Goal: Obtain resource: Download file/media

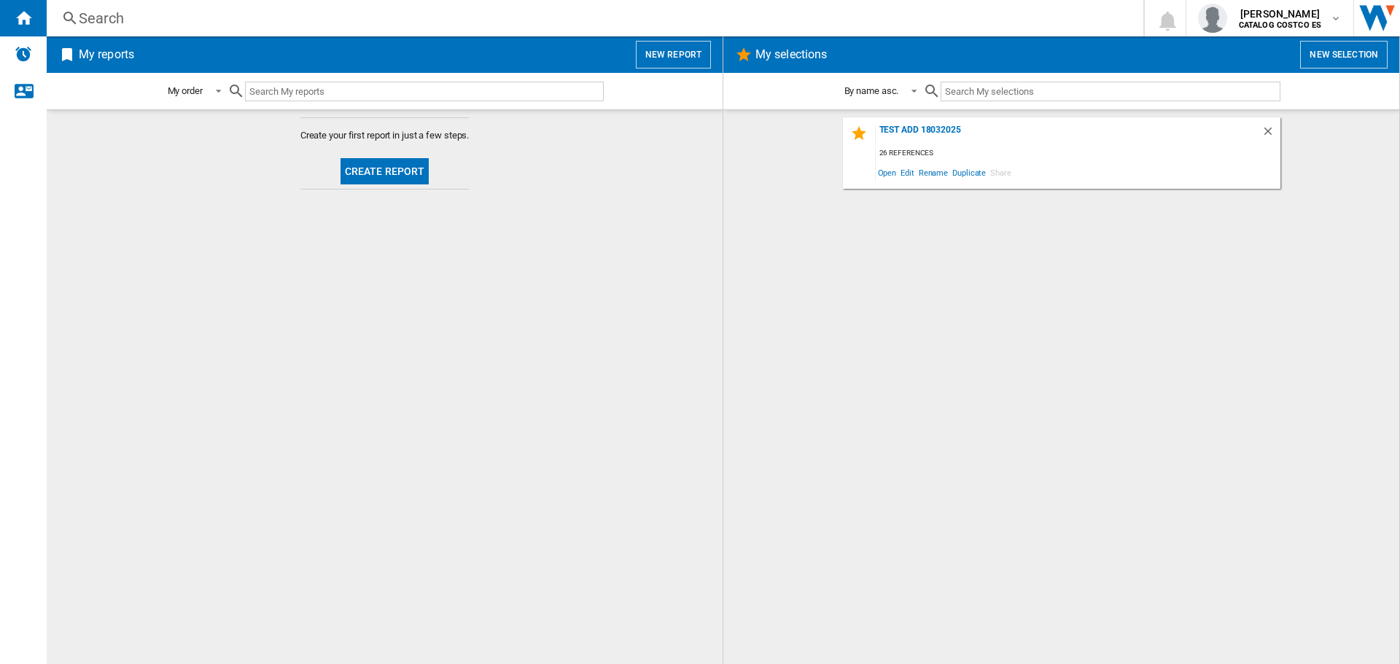
click at [399, 158] on button "Create report" at bounding box center [385, 171] width 89 height 26
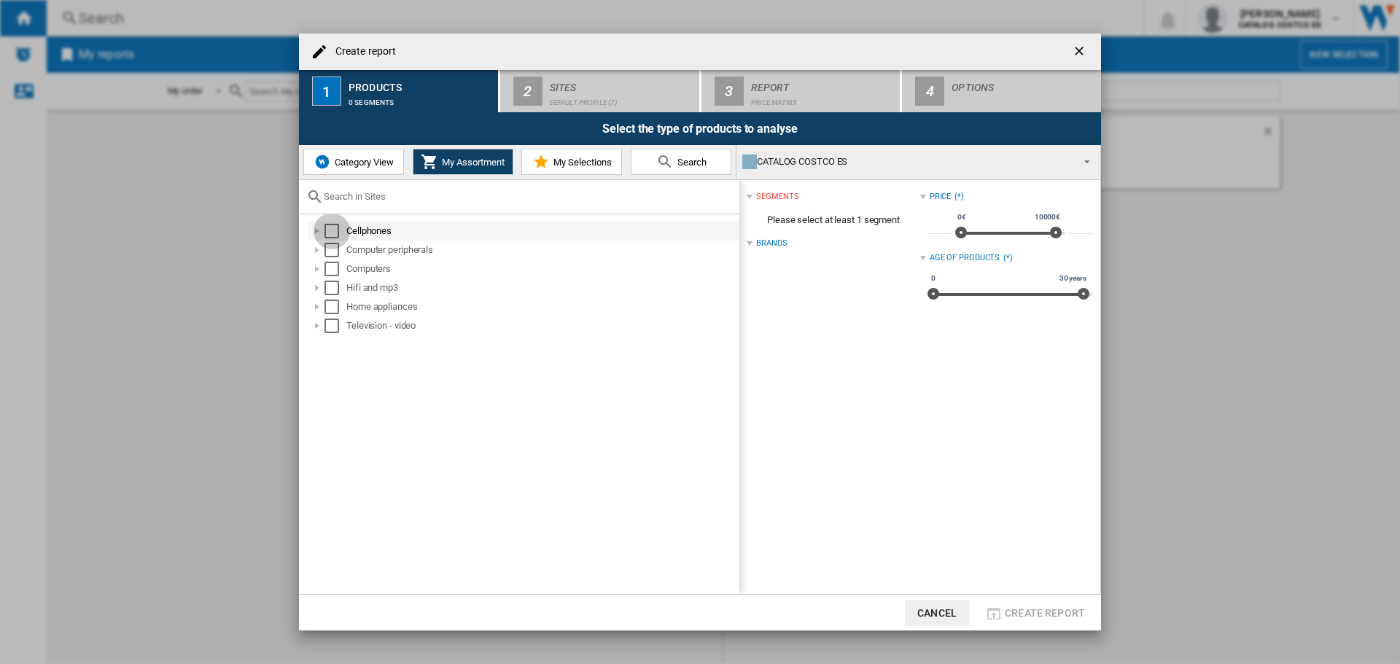
click at [338, 233] on div "Select" at bounding box center [332, 231] width 15 height 15
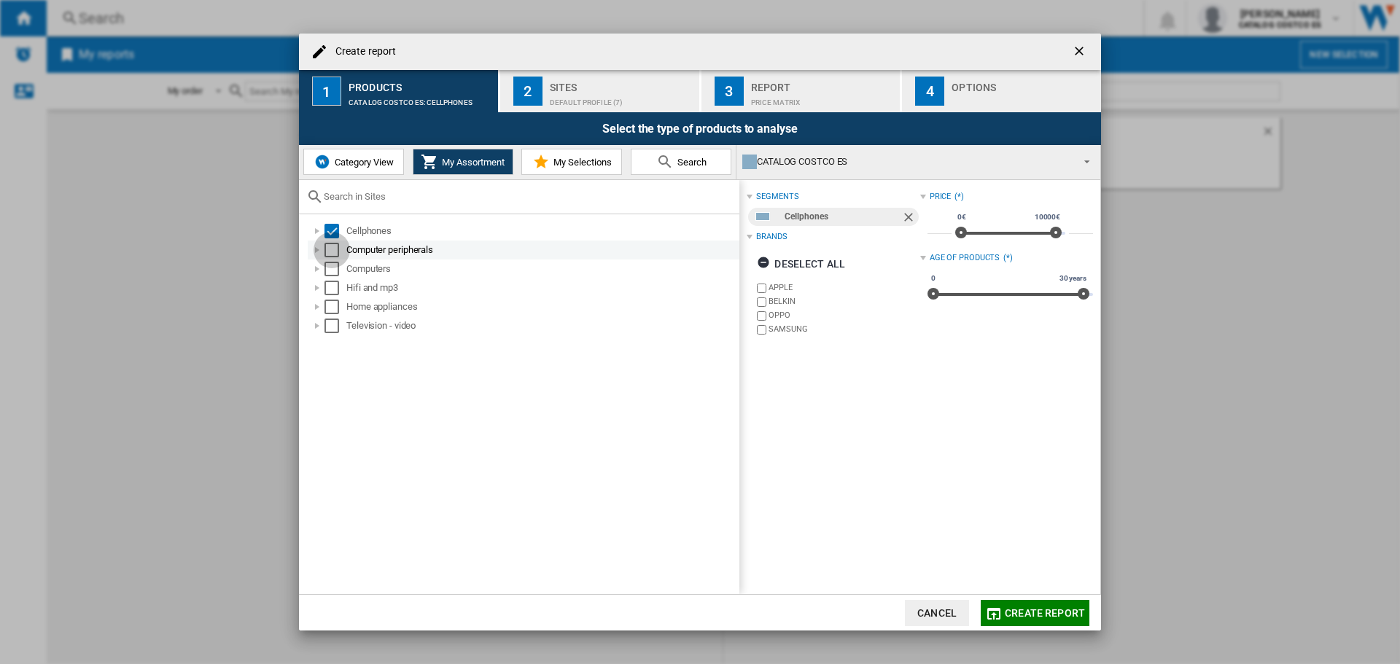
click at [337, 252] on div "Select" at bounding box center [332, 250] width 15 height 15
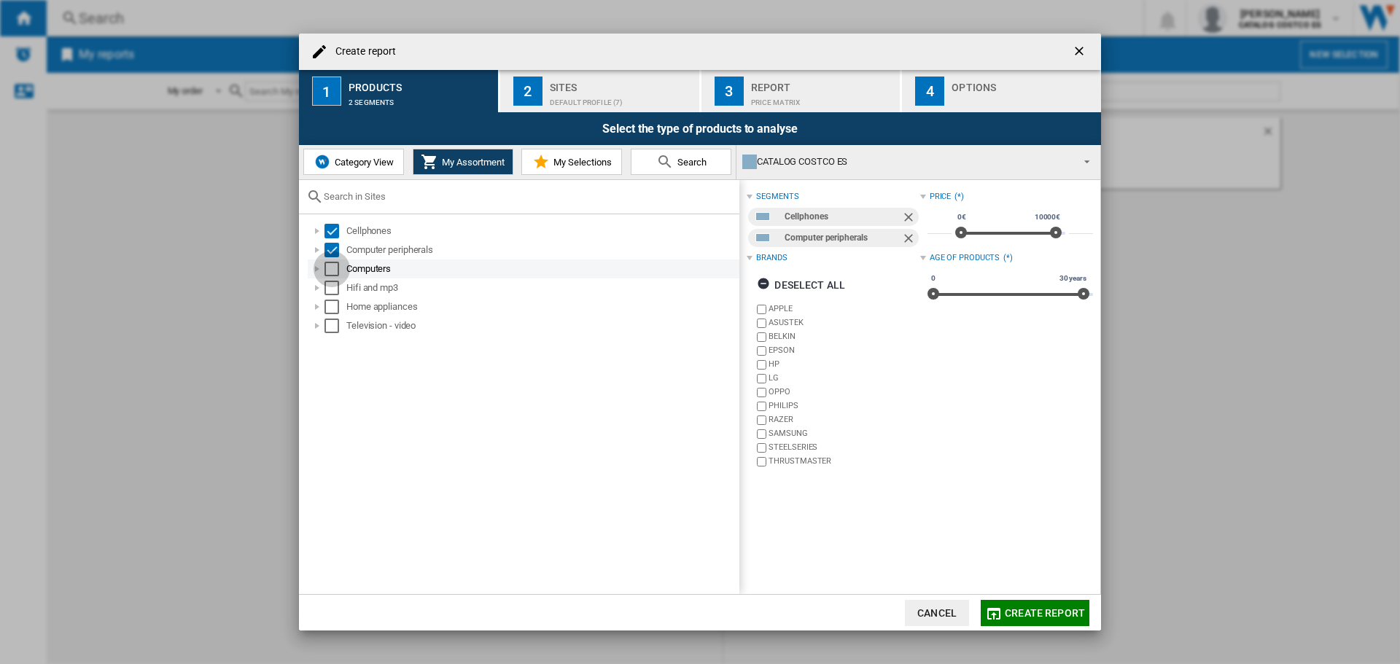
click at [333, 266] on div "Select" at bounding box center [332, 269] width 15 height 15
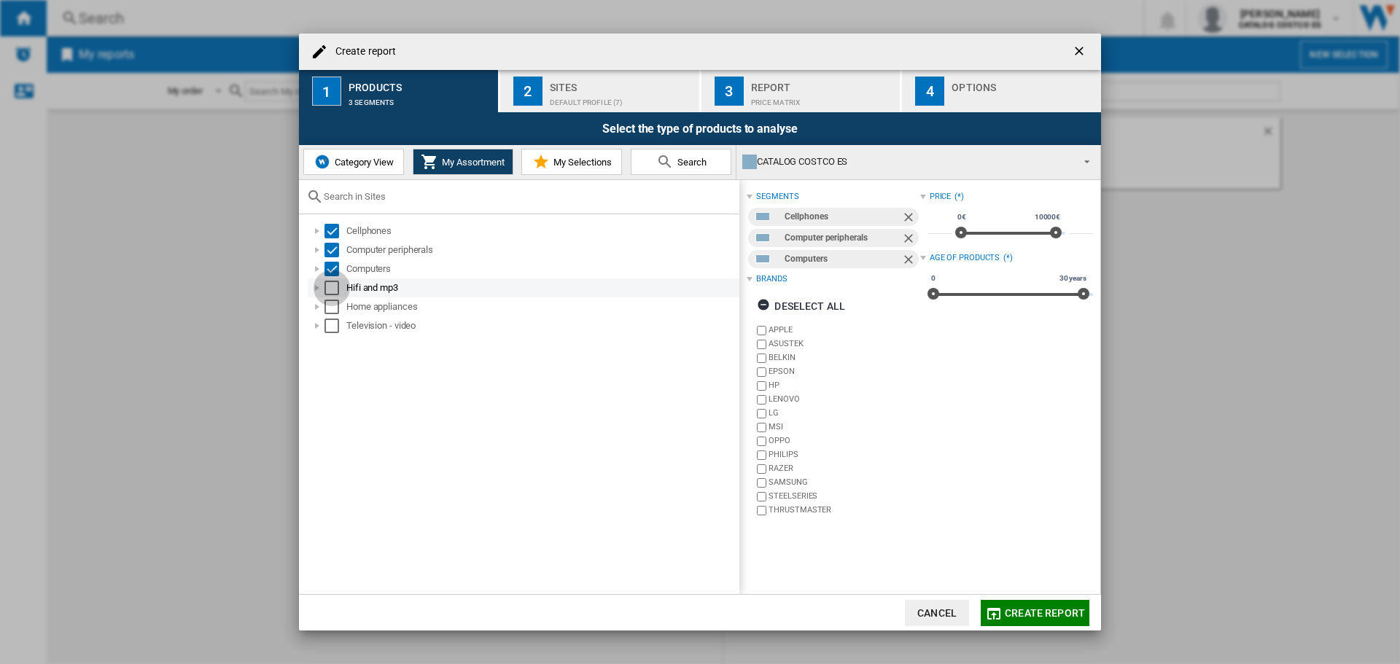
click at [332, 281] on div "Select" at bounding box center [332, 288] width 15 height 15
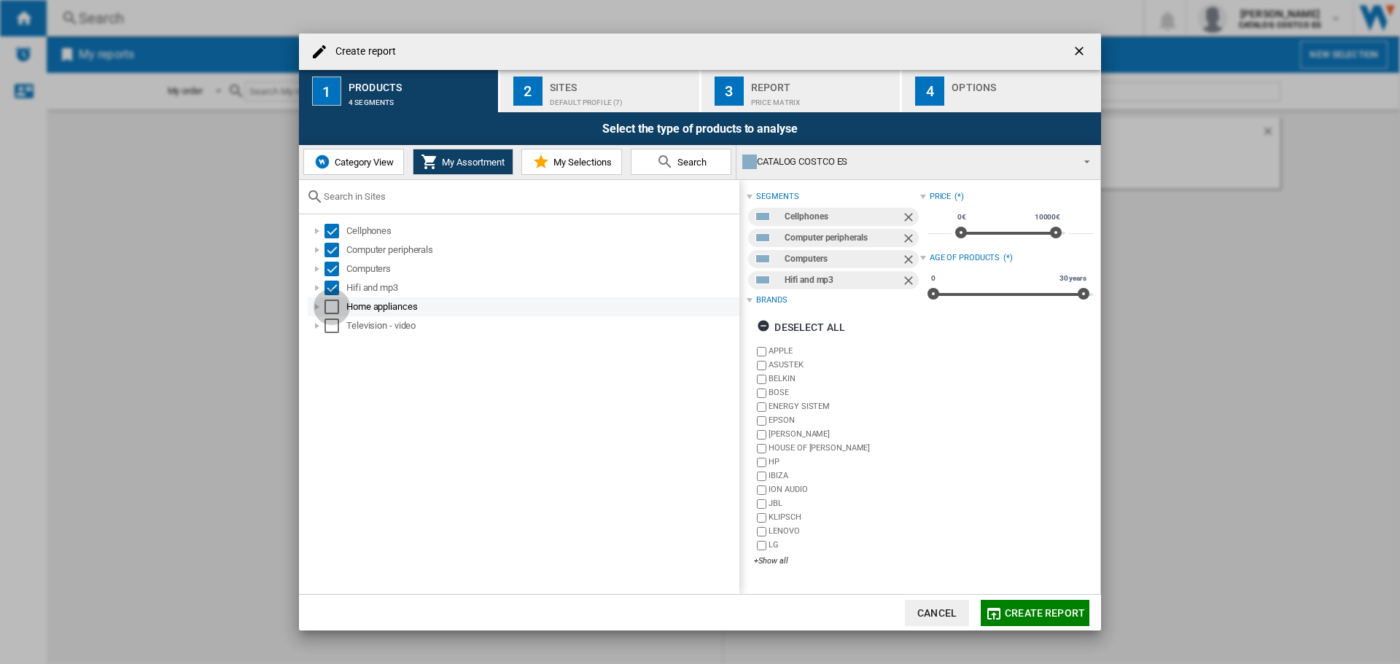
click at [333, 303] on div "Select" at bounding box center [332, 307] width 15 height 15
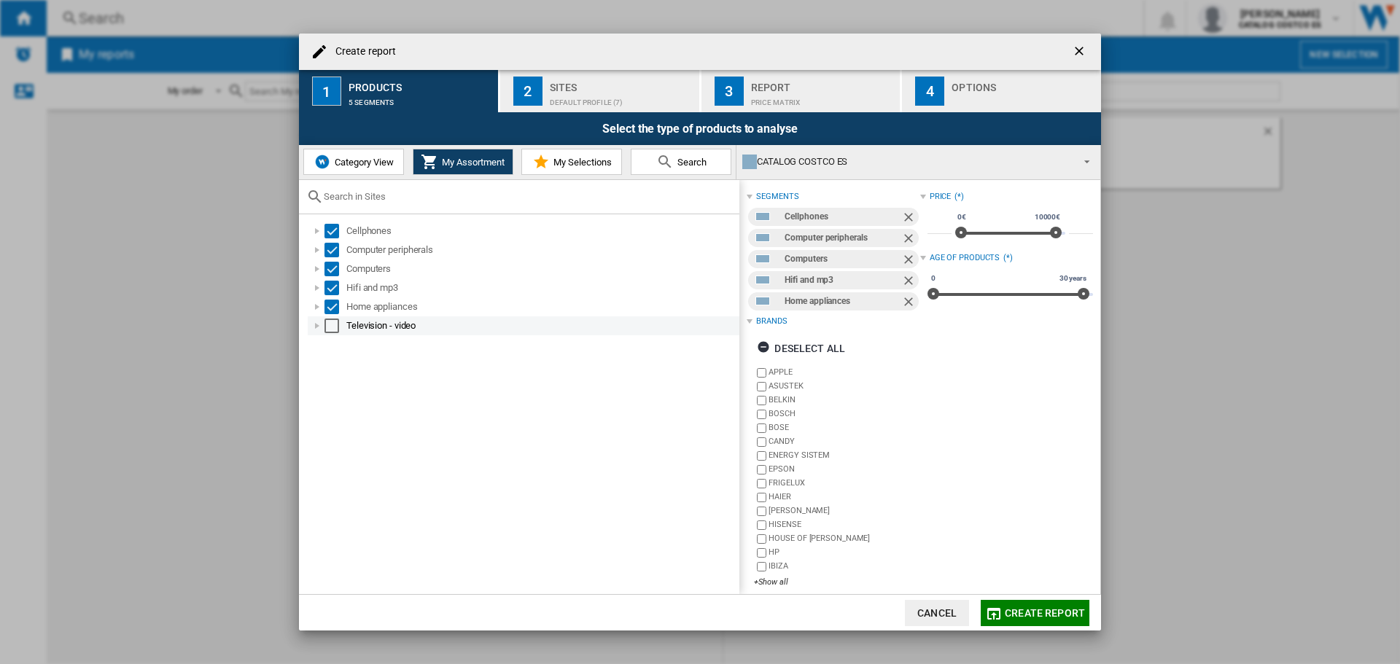
click at [333, 322] on div "Select" at bounding box center [332, 326] width 15 height 15
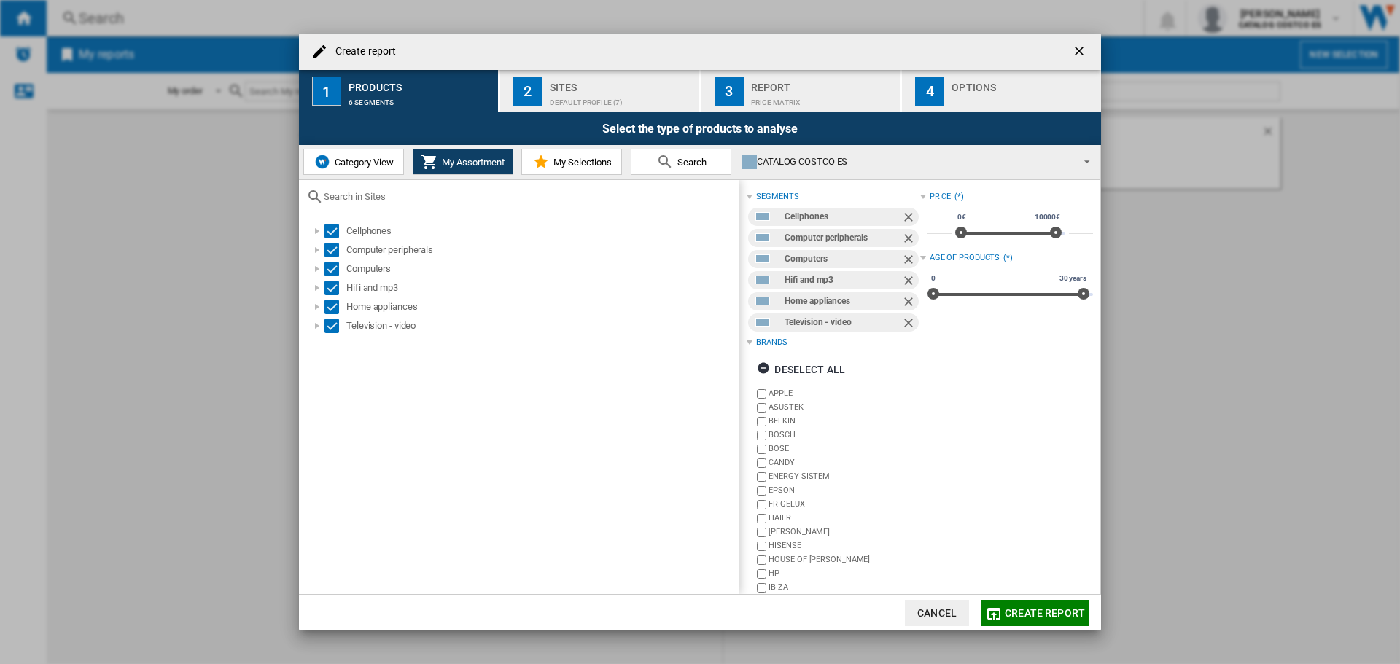
click at [605, 93] on div "Default profile (7)" at bounding box center [622, 98] width 144 height 15
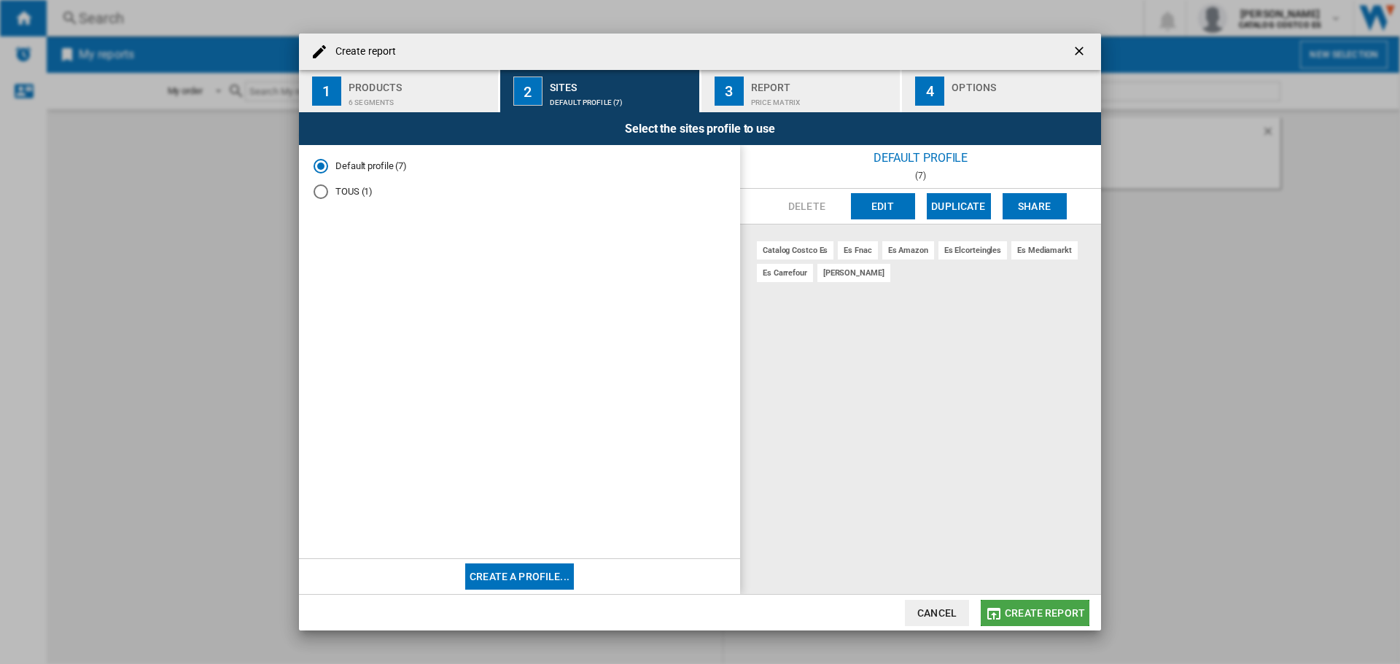
click at [1037, 608] on span "Create report" at bounding box center [1045, 613] width 80 height 12
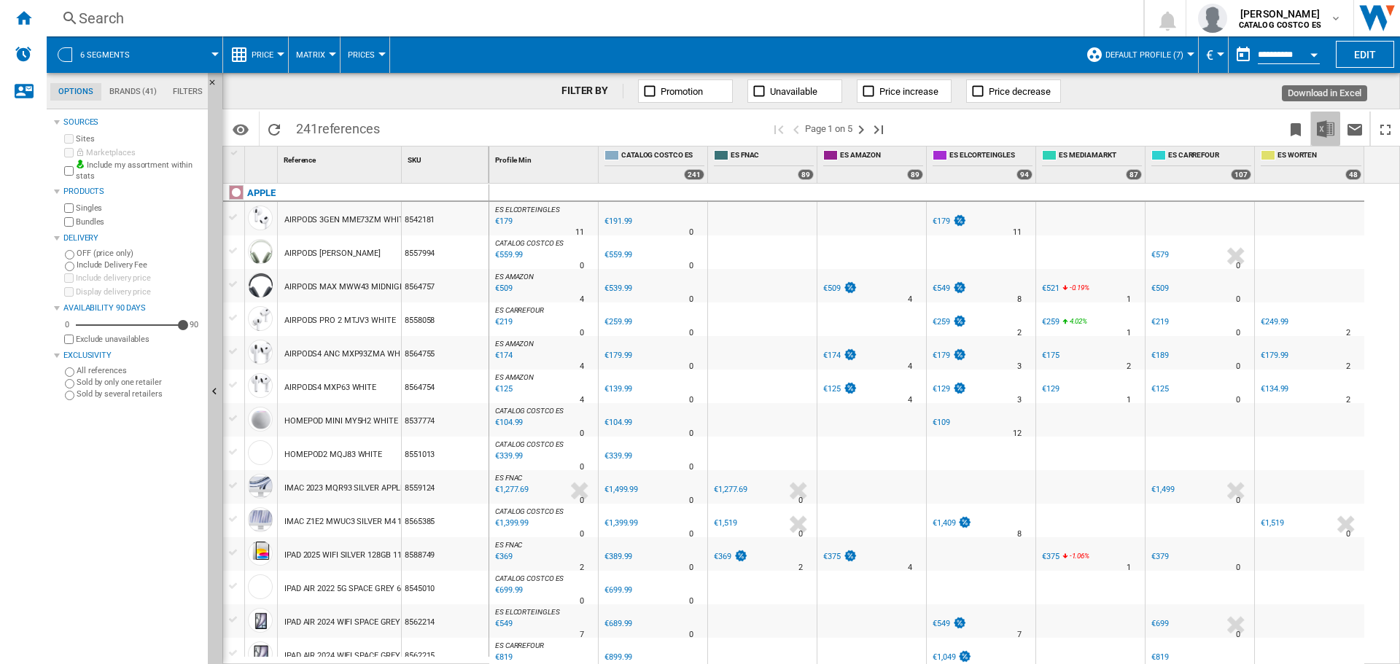
click at [1332, 126] on img "Download in Excel" at bounding box center [1326, 129] width 18 height 18
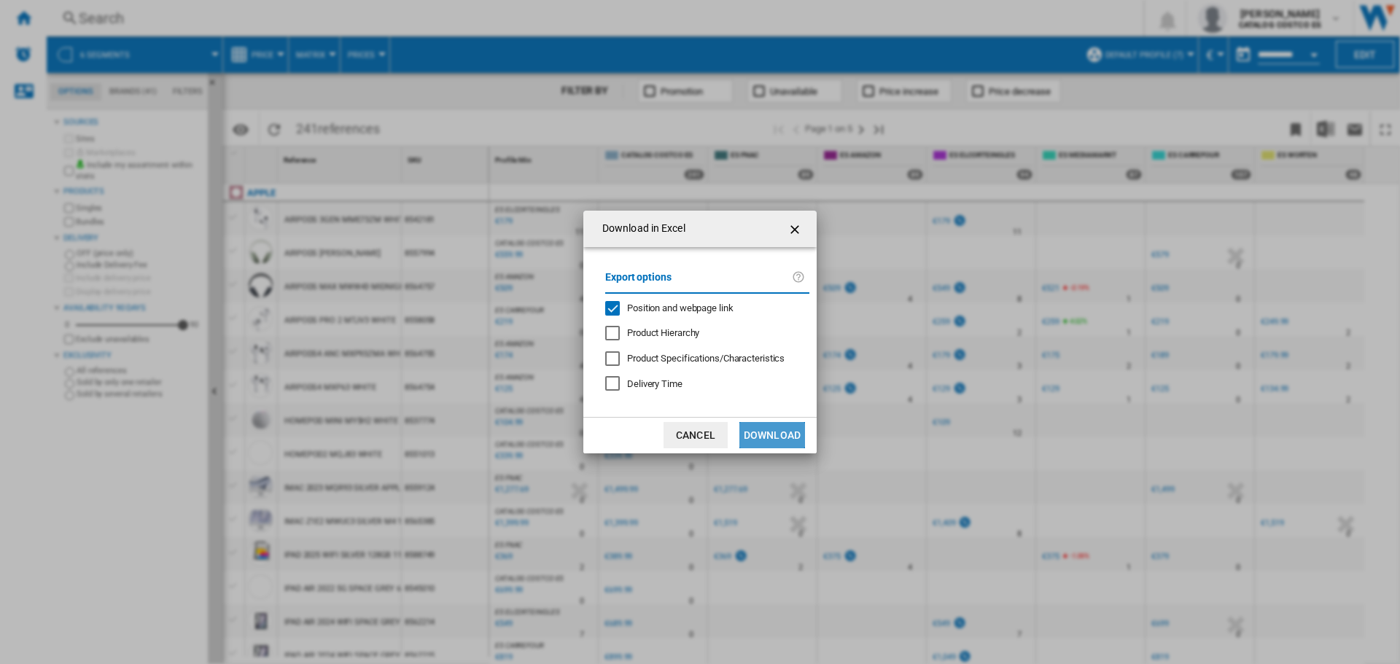
click at [767, 422] on button "Download" at bounding box center [772, 435] width 66 height 26
